Goal: Information Seeking & Learning: Learn about a topic

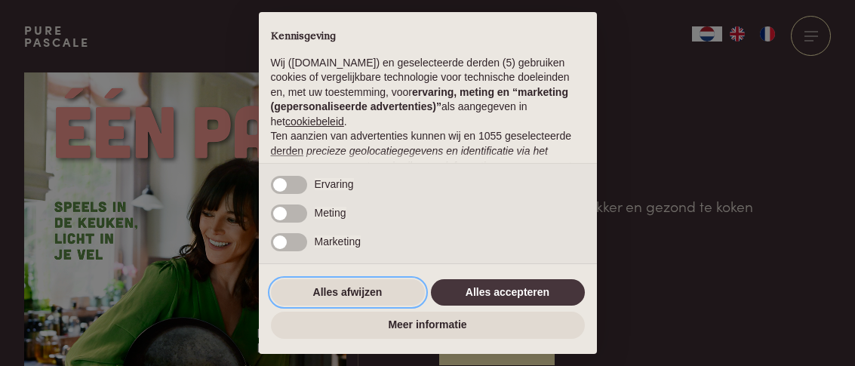
click at [346, 289] on button "Alles afwijzen" at bounding box center [348, 292] width 154 height 27
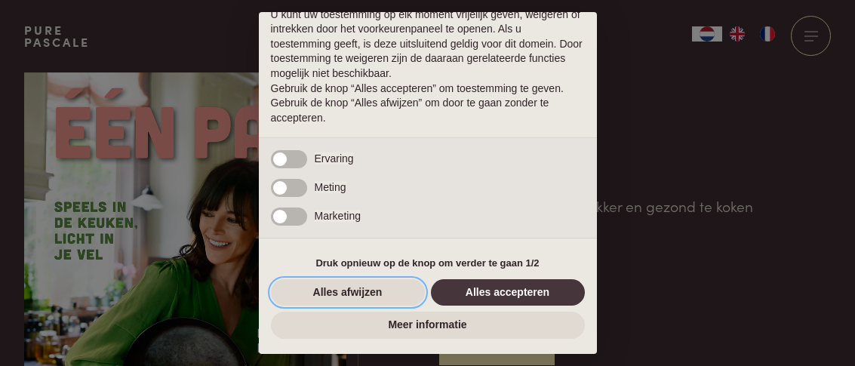
click at [364, 293] on button "Alles afwijzen" at bounding box center [348, 292] width 154 height 27
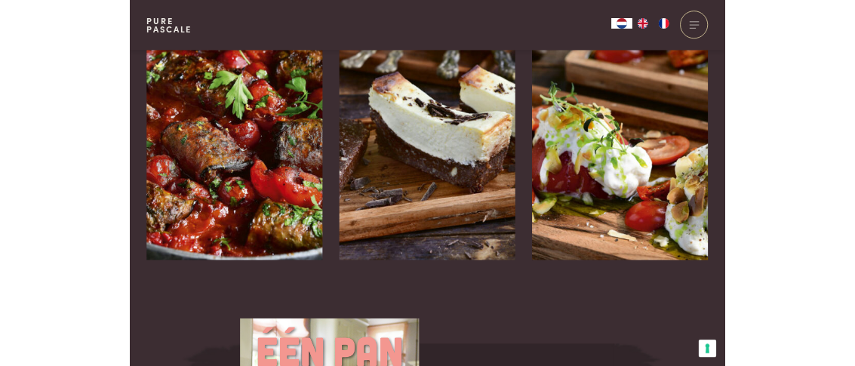
scroll to position [2490, 0]
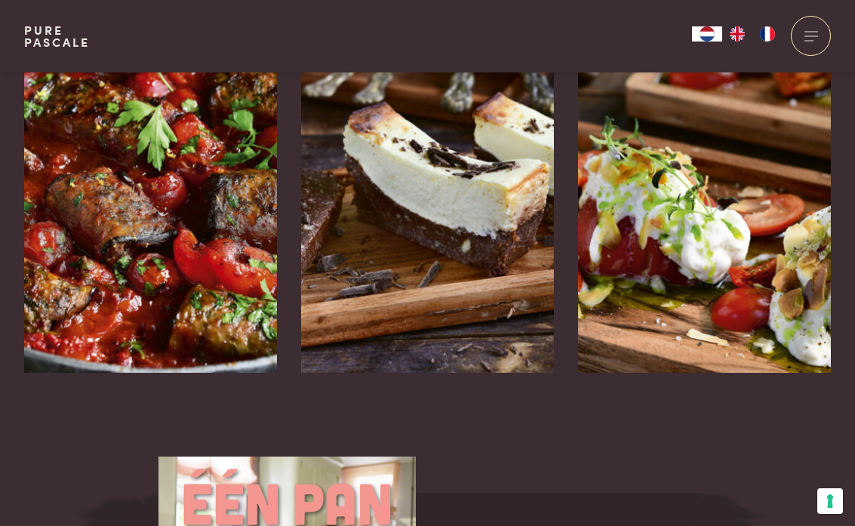
click at [540, 406] on icon at bounding box center [533, 417] width 13 height 22
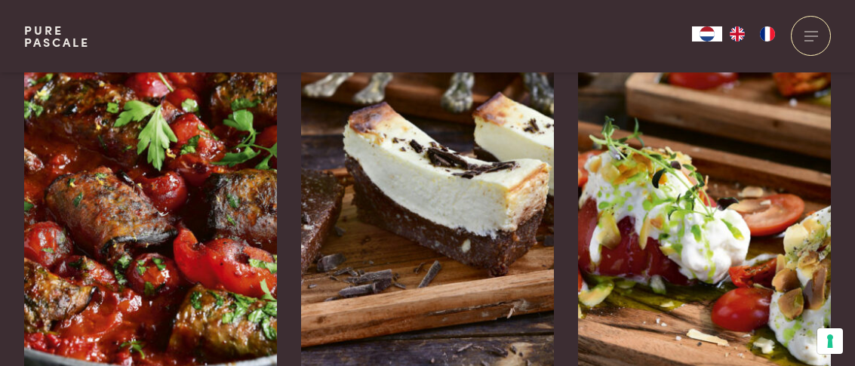
click at [204, 373] on div "Aubergine-gehaktrolletjes in tomatensaus" at bounding box center [150, 373] width 253 height 0
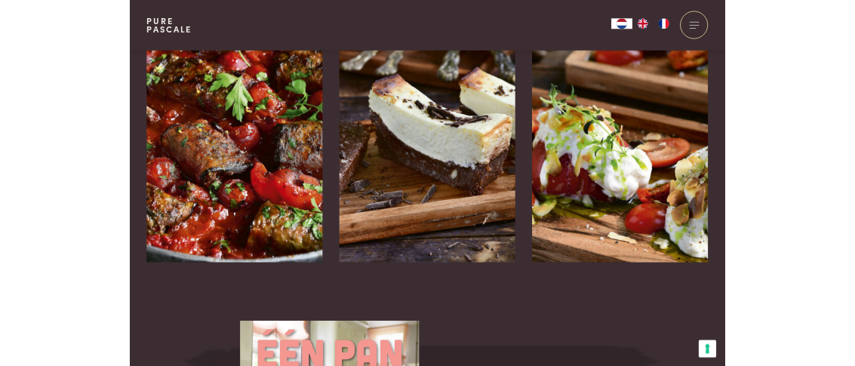
scroll to position [2488, 0]
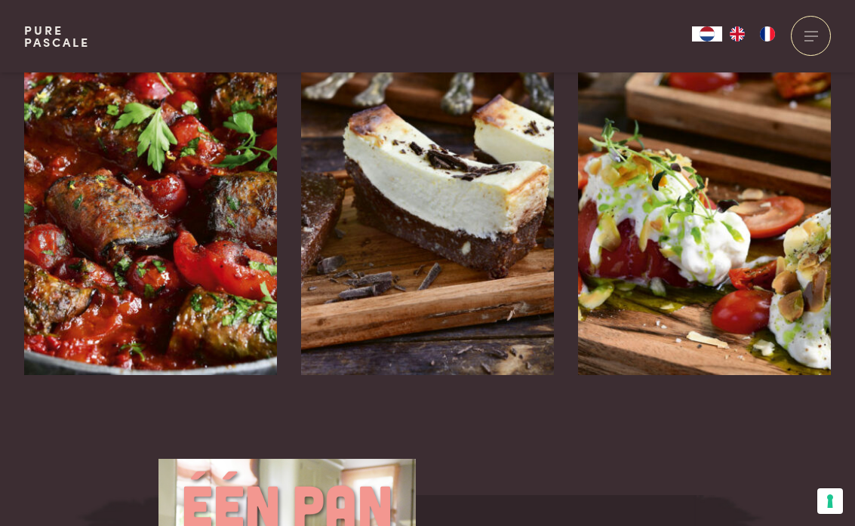
click at [352, 278] on img at bounding box center [427, 148] width 253 height 453
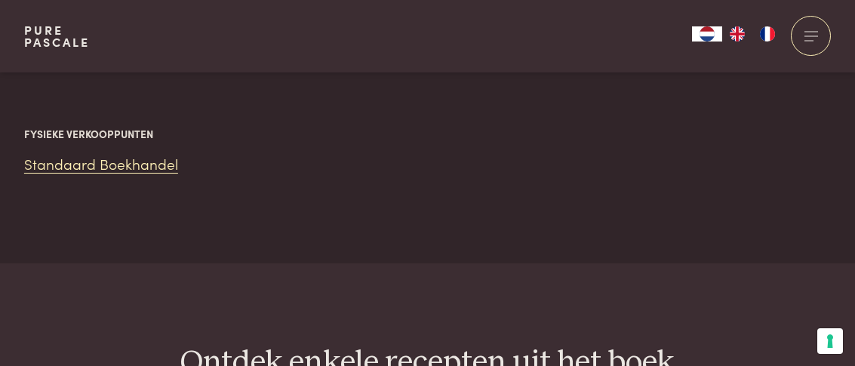
scroll to position [2002, 0]
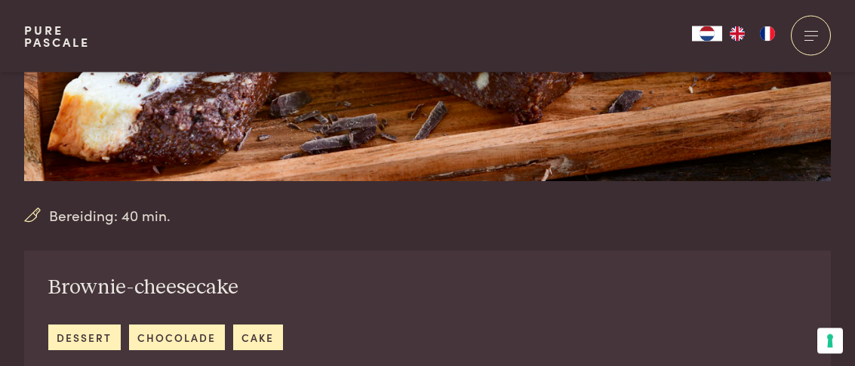
scroll to position [376, 0]
click at [454, 218] on div "Bereiding: 40 min." at bounding box center [427, 215] width 806 height 22
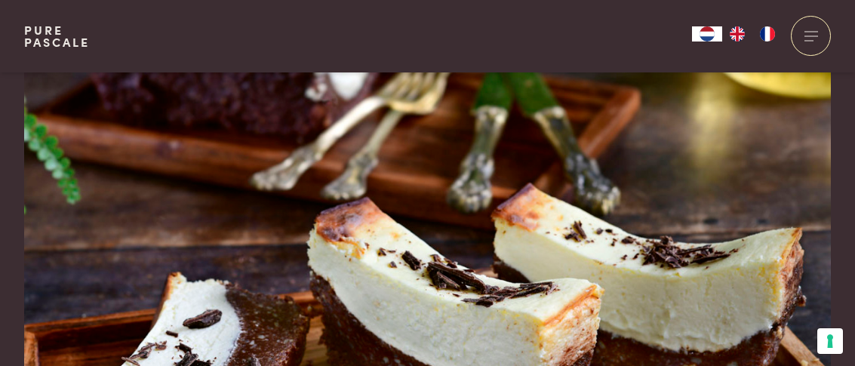
scroll to position [0, 0]
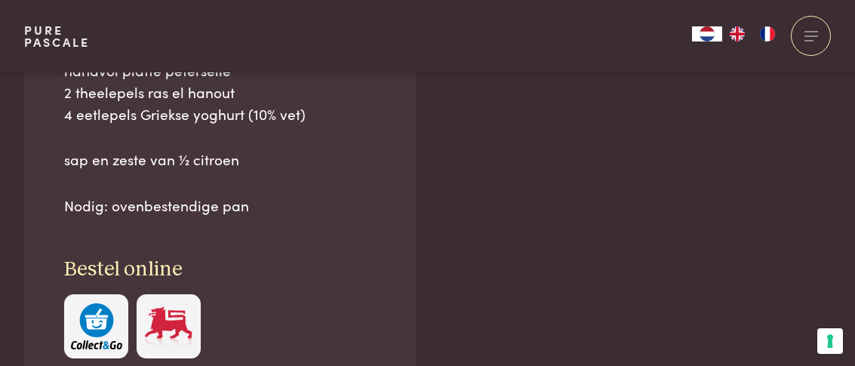
scroll to position [1342, 0]
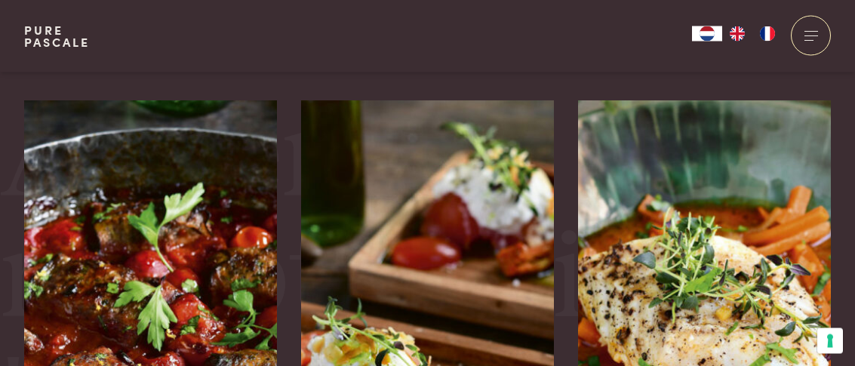
scroll to position [3363, 0]
